Goal: Task Accomplishment & Management: Manage account settings

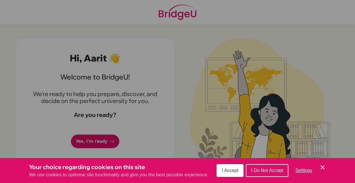
click at [237, 170] on span "I Accept" at bounding box center [230, 170] width 17 height 5
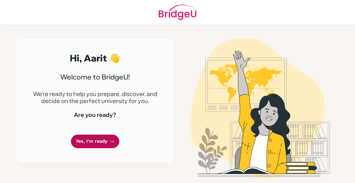
click at [93, 139] on link "Yes, I'm ready" at bounding box center [95, 141] width 48 height 14
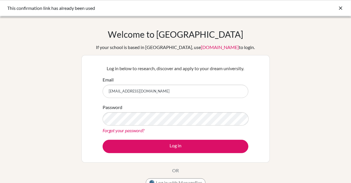
type input "[EMAIL_ADDRESS][DOMAIN_NAME]"
click at [313, 100] on div "Welcome to [GEOGRAPHIC_DATA] If your school is based in [GEOGRAPHIC_DATA], use …" at bounding box center [175, 123] width 351 height 189
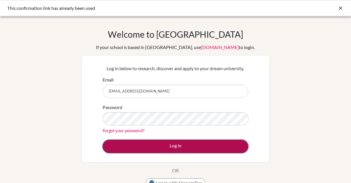
click at [220, 141] on button "Log in" at bounding box center [175, 146] width 146 height 13
